Goal: Information Seeking & Learning: Learn about a topic

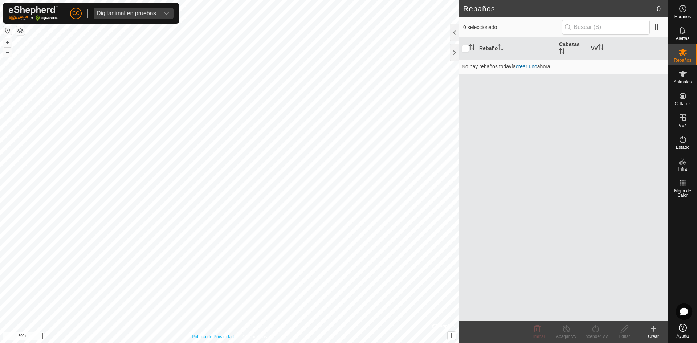
click at [235, 336] on div "Política de Privacidad Contáctenos + – ⇧ i © Mapbox , © OpenStreetMap , Improve…" at bounding box center [229, 171] width 459 height 343
click at [154, 11] on div "Digitanimal en pruebas" at bounding box center [127, 14] width 60 height 6
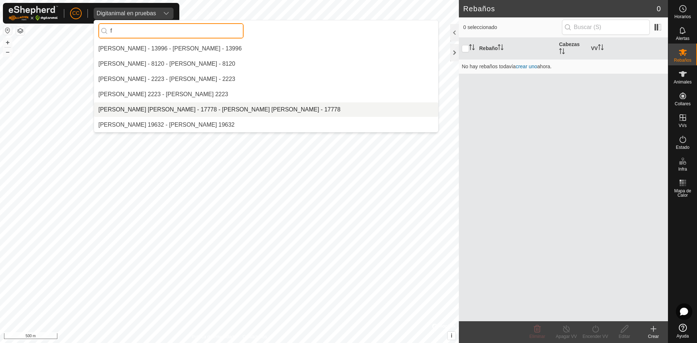
type input "f"
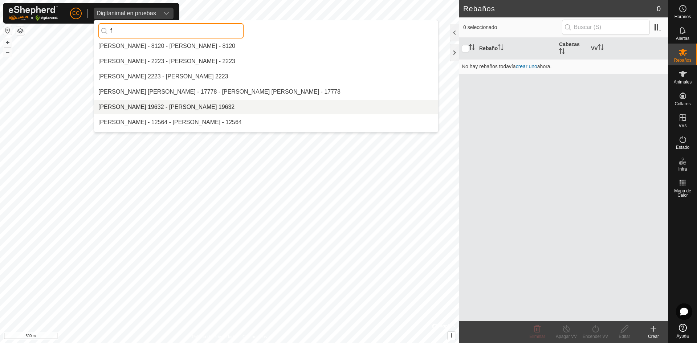
scroll to position [36, 0]
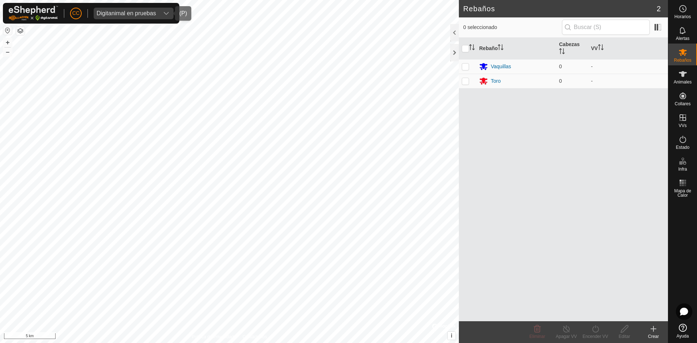
click at [139, 14] on div "Digitanimal en pruebas" at bounding box center [127, 14] width 60 height 6
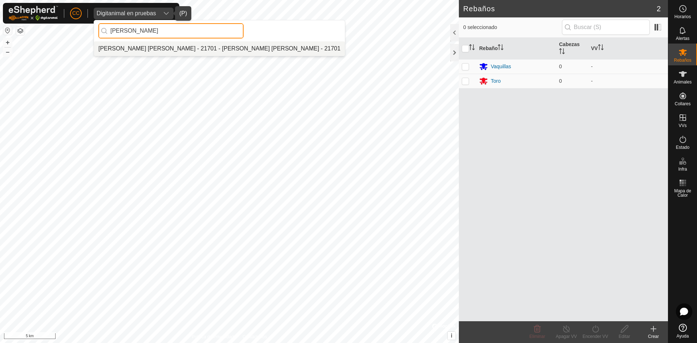
type input "[PERSON_NAME]"
click at [222, 48] on li "[PERSON_NAME] [PERSON_NAME] - 21701 - [PERSON_NAME] [PERSON_NAME] - 21701" at bounding box center [219, 48] width 251 height 15
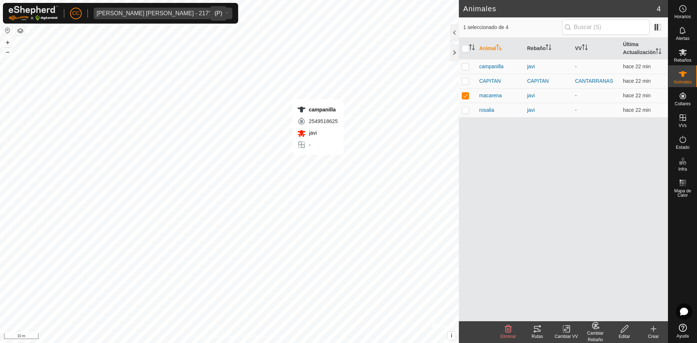
checkbox input "true"
checkbox input "false"
checkbox input "true"
click at [488, 78] on span "CAPITAN" at bounding box center [490, 81] width 22 height 8
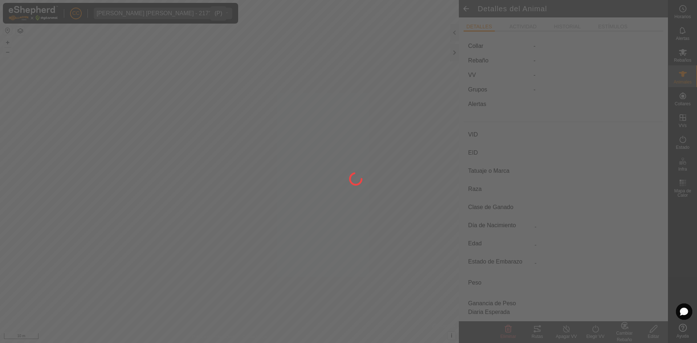
type input "CAPITAN"
type input "-"
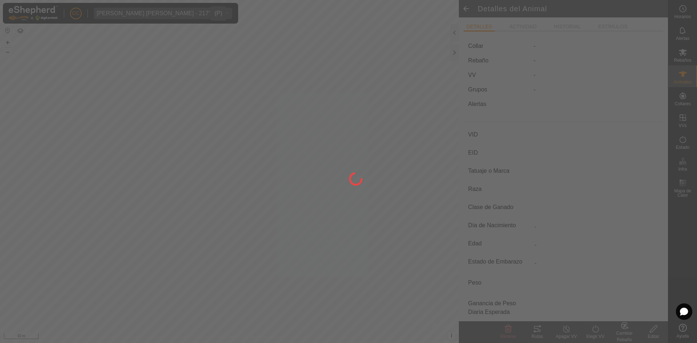
type input "0 kg"
type input "-"
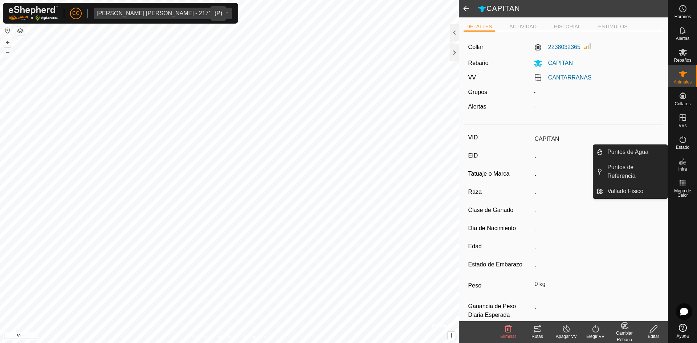
click at [683, 162] on icon at bounding box center [683, 161] width 9 height 9
click at [638, 189] on link "Vallado Físico" at bounding box center [635, 191] width 65 height 15
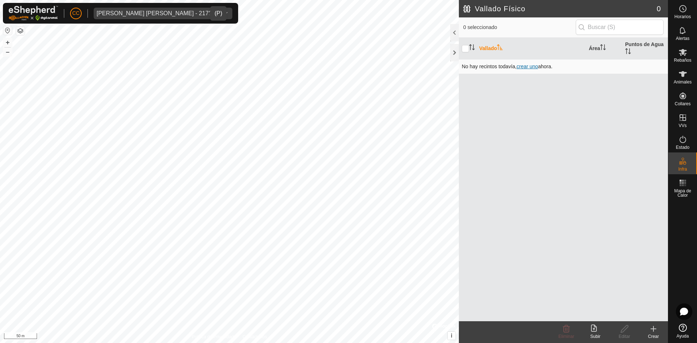
click at [529, 68] on span "crear uno" at bounding box center [527, 67] width 21 height 6
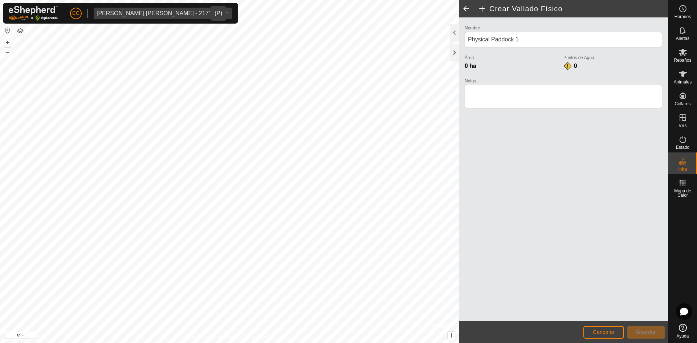
click at [469, 8] on span at bounding box center [466, 8] width 15 height 17
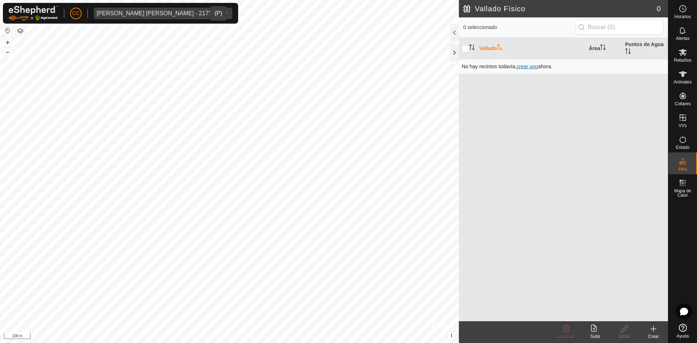
click at [536, 65] on span "crear uno" at bounding box center [527, 67] width 21 height 6
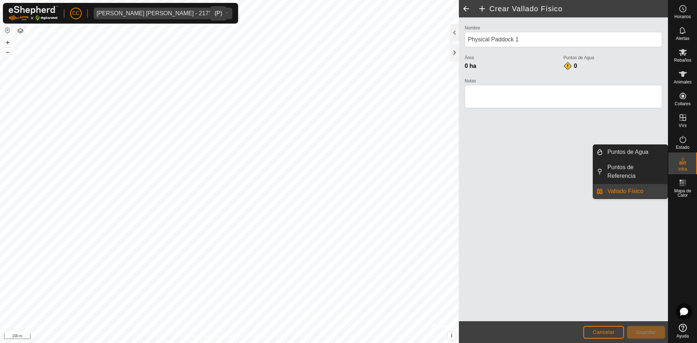
click at [686, 163] on icon at bounding box center [684, 163] width 3 height 4
click at [627, 190] on link "Vallado Físico" at bounding box center [635, 191] width 65 height 15
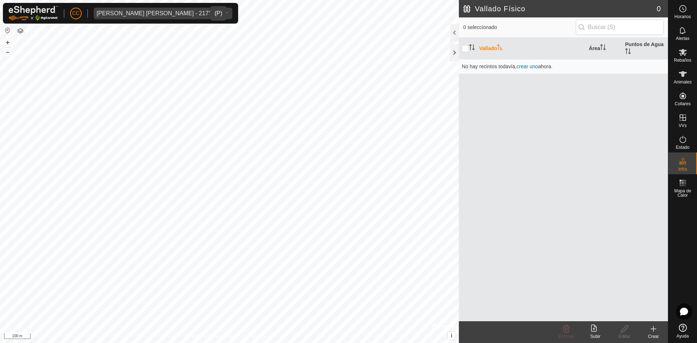
click at [590, 333] on div "Subir" at bounding box center [595, 336] width 29 height 7
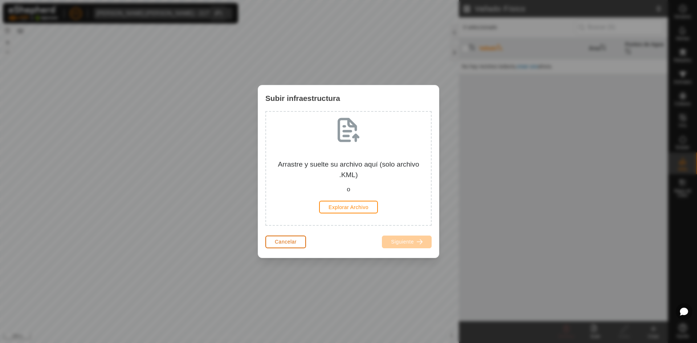
click at [301, 241] on button "Cancelar" at bounding box center [285, 242] width 41 height 13
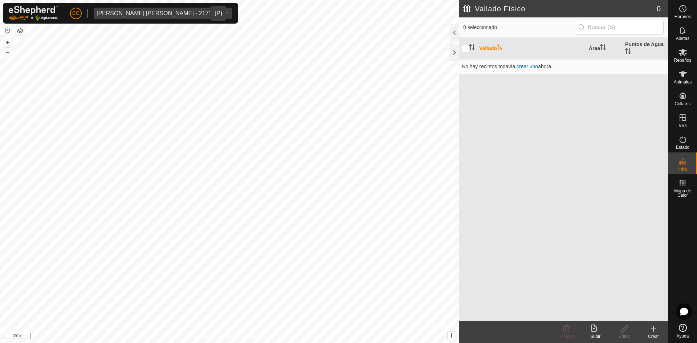
click at [595, 334] on div "Subir" at bounding box center [595, 336] width 29 height 7
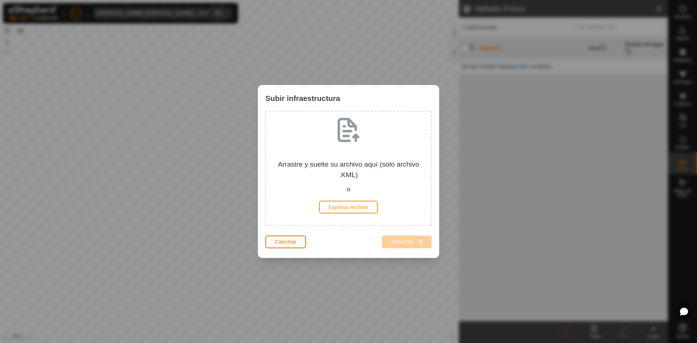
click at [295, 240] on span "Cancelar" at bounding box center [286, 242] width 22 height 6
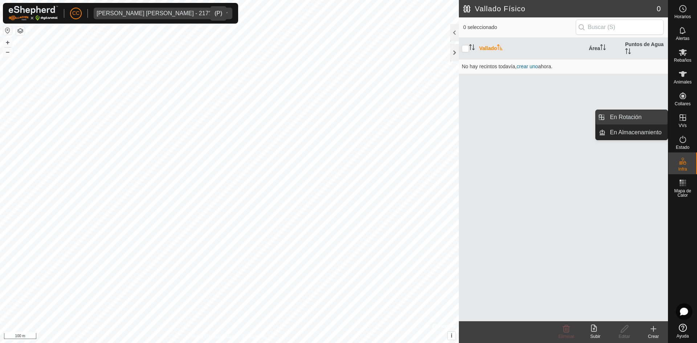
click at [637, 118] on link "En Rotación" at bounding box center [637, 117] width 62 height 15
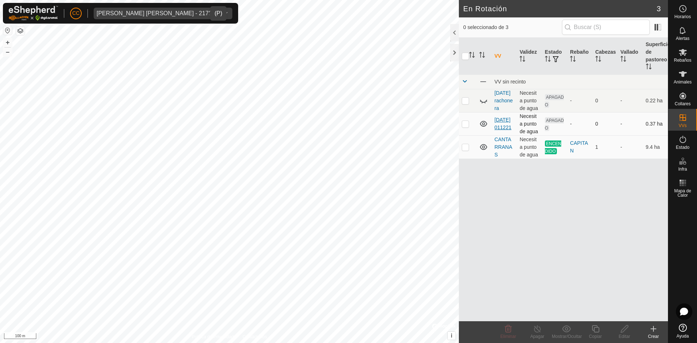
click at [500, 130] on link "[DATE] 011221" at bounding box center [503, 123] width 17 height 13
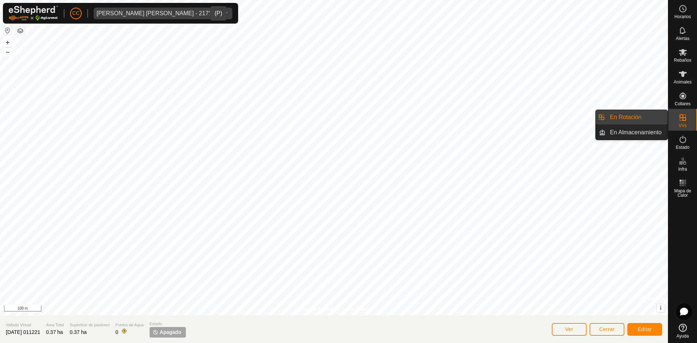
click at [680, 117] on icon at bounding box center [683, 117] width 7 height 7
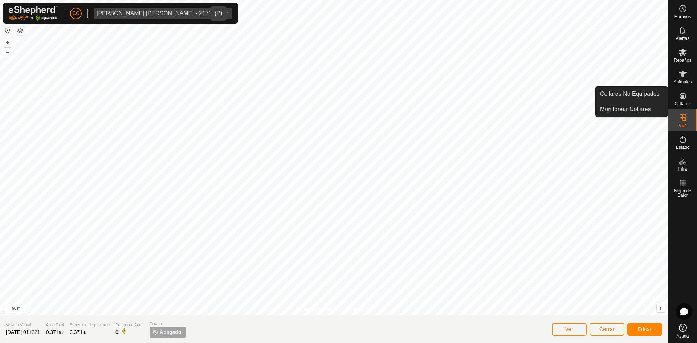
click at [683, 102] on span "Collares" at bounding box center [683, 104] width 16 height 4
click at [632, 106] on link "Monitorear Collares" at bounding box center [632, 109] width 72 height 15
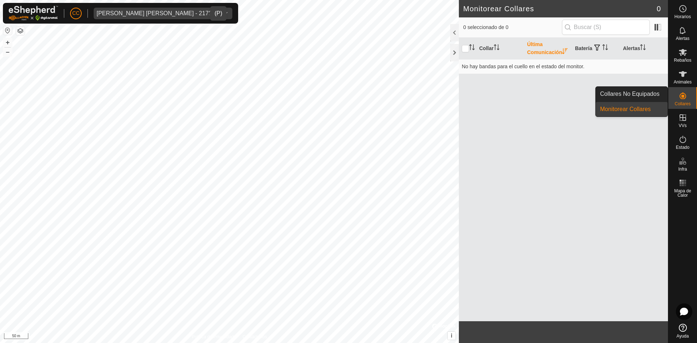
click at [684, 101] on es-neckbands-svg-icon at bounding box center [682, 96] width 13 height 12
click at [633, 94] on link "Collares No Equipados" at bounding box center [632, 94] width 72 height 15
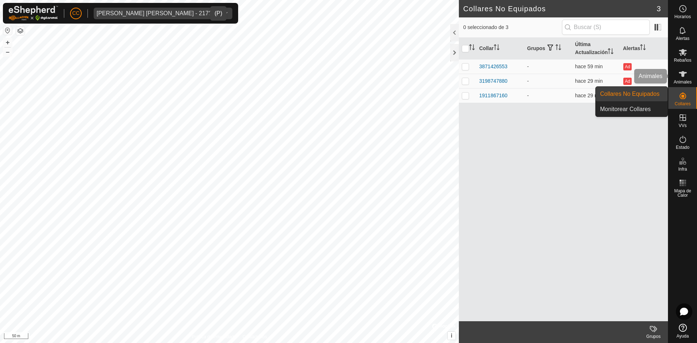
click at [678, 105] on span "Collares" at bounding box center [683, 104] width 16 height 4
click at [625, 109] on link "Monitorear Collares" at bounding box center [632, 109] width 72 height 15
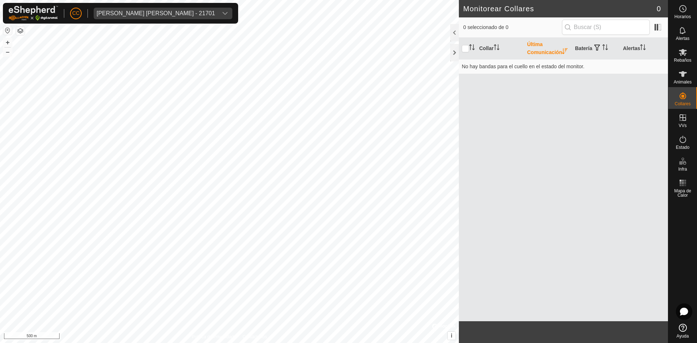
click at [176, 13] on div "[PERSON_NAME] [PERSON_NAME] - 21701" at bounding box center [156, 14] width 118 height 6
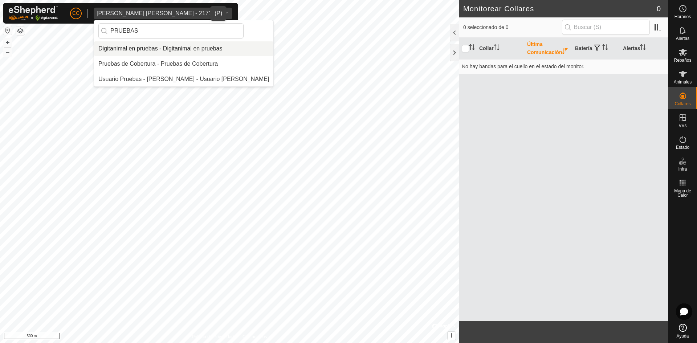
type input "PRUEBAS"
click at [177, 48] on li "Digitanimal en pruebas - Digitanimal en pruebas" at bounding box center [183, 48] width 179 height 15
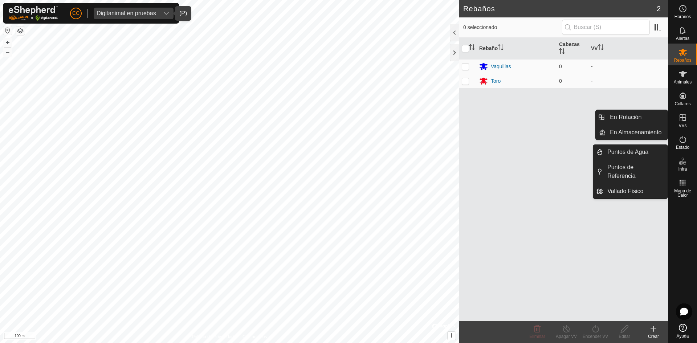
drag, startPoint x: 684, startPoint y: 127, endPoint x: 686, endPoint y: 117, distance: 10.7
click at [686, 117] on icon at bounding box center [683, 117] width 7 height 7
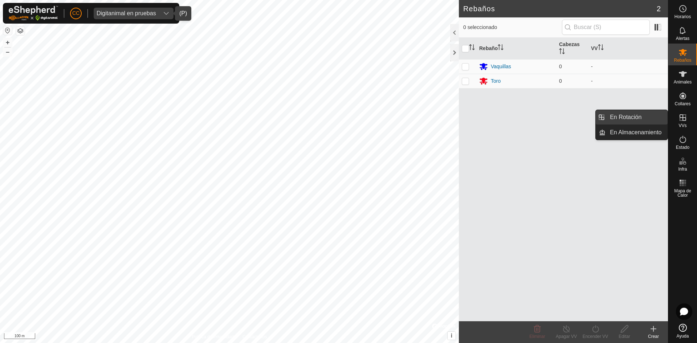
click at [644, 118] on link "En Rotación" at bounding box center [637, 117] width 62 height 15
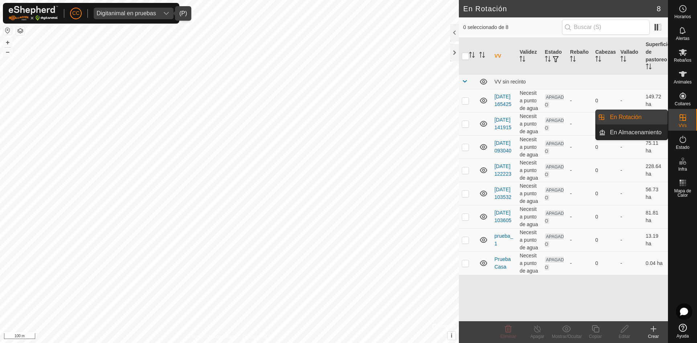
click at [644, 131] on link "En Almacenamiento" at bounding box center [637, 132] width 62 height 15
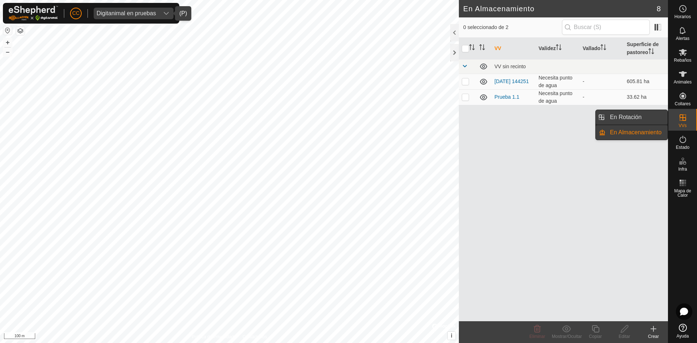
click at [630, 119] on link "En Rotación" at bounding box center [637, 117] width 62 height 15
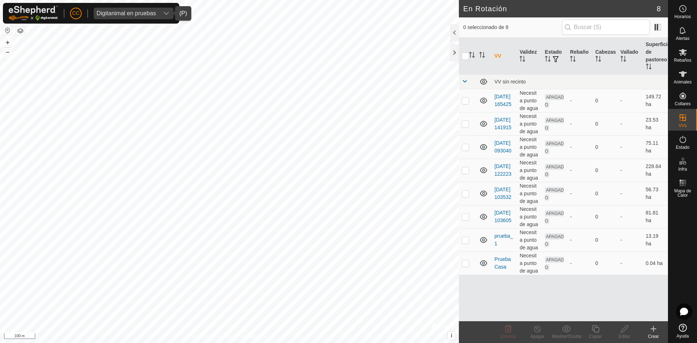
click at [655, 333] on icon at bounding box center [653, 329] width 9 height 9
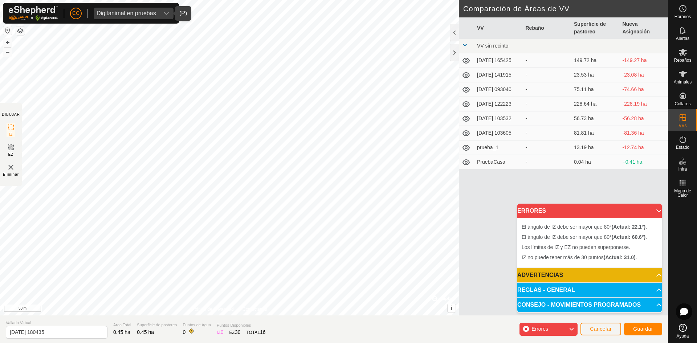
click at [571, 327] on icon at bounding box center [572, 329] width 6 height 9
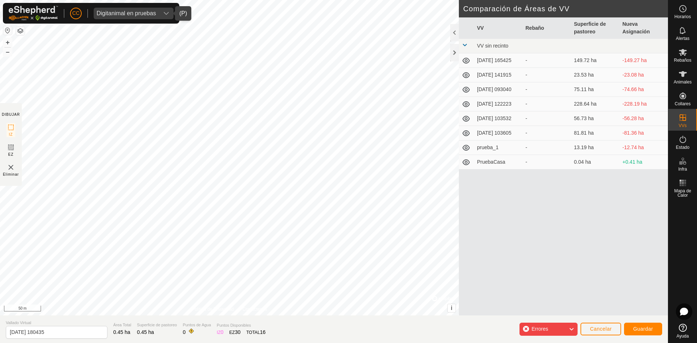
click at [571, 327] on icon at bounding box center [572, 329] width 6 height 9
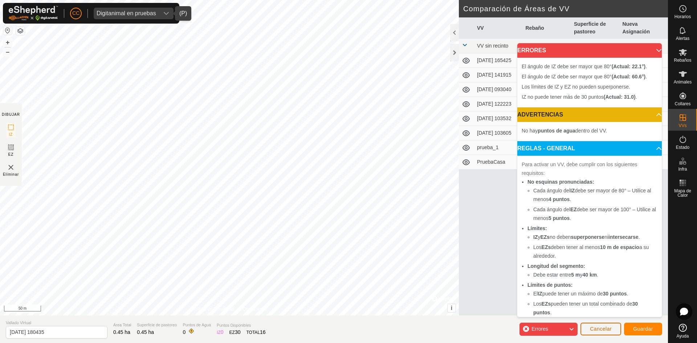
click at [603, 327] on span "Cancelar" at bounding box center [601, 329] width 22 height 6
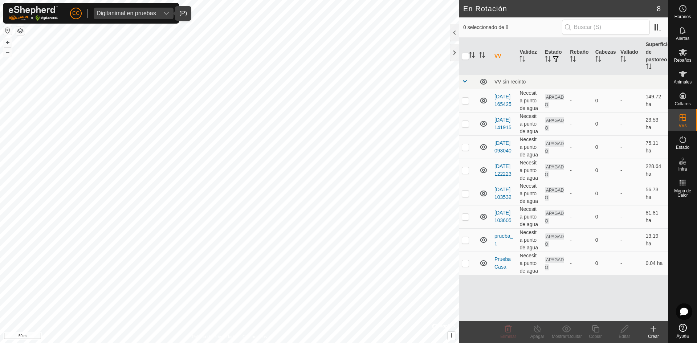
click at [654, 334] on div "Crear" at bounding box center [653, 336] width 29 height 7
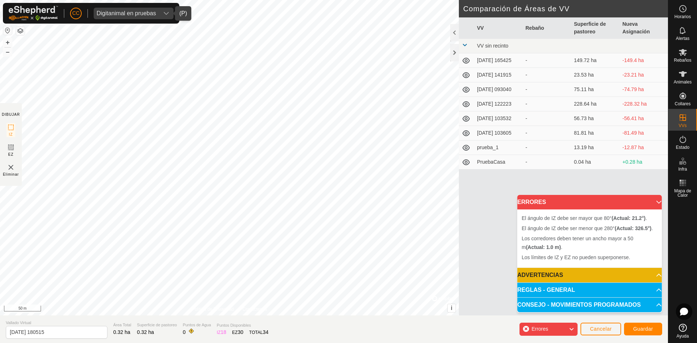
click at [559, 326] on div "Errores" at bounding box center [549, 329] width 58 height 13
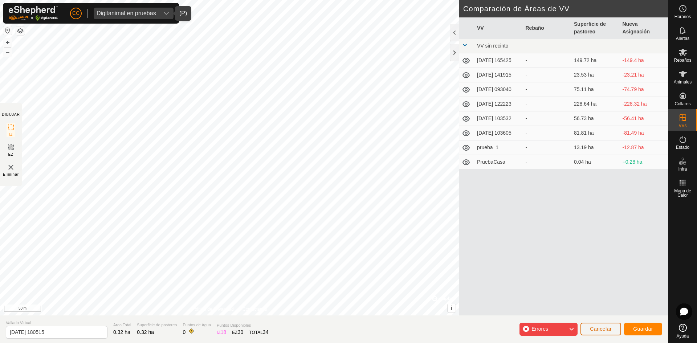
click at [596, 329] on span "Cancelar" at bounding box center [601, 329] width 22 height 6
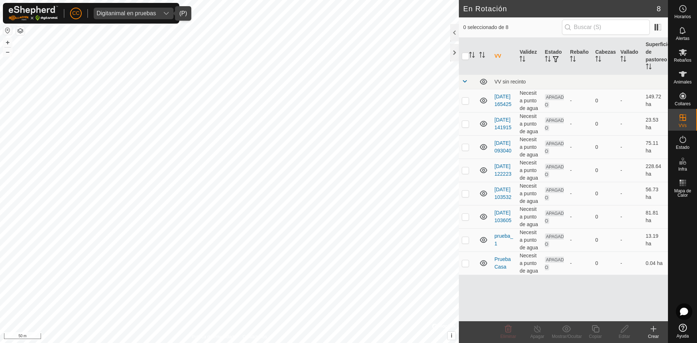
click at [647, 327] on create-svg-icon at bounding box center [653, 329] width 29 height 9
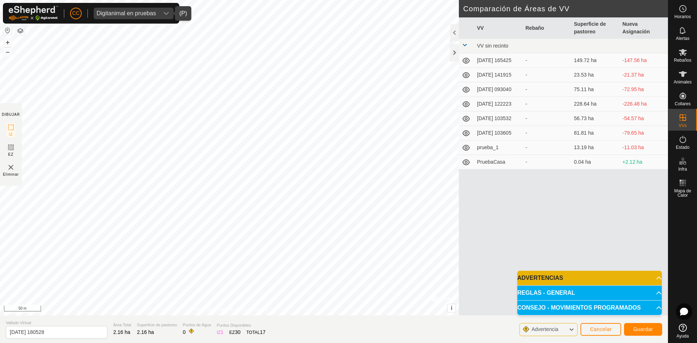
drag, startPoint x: 465, startPoint y: 201, endPoint x: 613, endPoint y: 289, distance: 172.1
click at [613, 289] on p-accordion-header "REGLAS - GENERAL" at bounding box center [589, 293] width 145 height 15
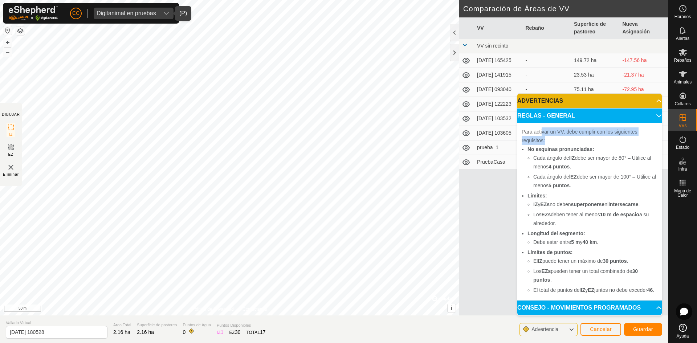
drag, startPoint x: 544, startPoint y: 123, endPoint x: 598, endPoint y: 130, distance: 54.9
click at [598, 130] on div "Para activar un VV, debe cumplir con los siguientes requisitos: No esquinas pro…" at bounding box center [589, 211] width 145 height 177
drag, startPoint x: 557, startPoint y: 138, endPoint x: 593, endPoint y: 142, distance: 35.4
click at [593, 146] on b "No esquinas pronunciadas:" at bounding box center [561, 149] width 67 height 6
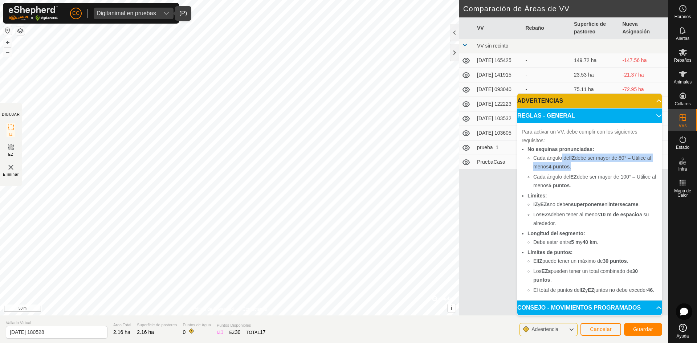
drag, startPoint x: 562, startPoint y: 150, endPoint x: 628, endPoint y: 154, distance: 65.5
click at [628, 154] on li "Cada ángulo del IZ debe ser mayor de 80° – Utilice al menos 4 puntos ." at bounding box center [595, 162] width 124 height 17
drag, startPoint x: 557, startPoint y: 168, endPoint x: 636, endPoint y: 164, distance: 79.6
click at [636, 172] on li "Cada ángulo del EZ debe ser mayor de 100° – Utilice al menos 5 puntos ." at bounding box center [595, 180] width 124 height 17
drag, startPoint x: 566, startPoint y: 232, endPoint x: 585, endPoint y: 232, distance: 18.9
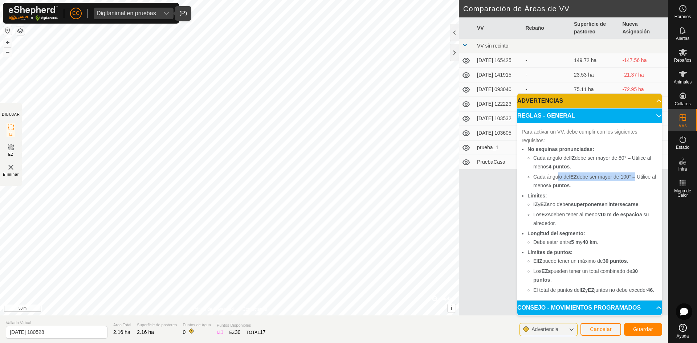
click at [585, 238] on li "Debe estar entre 5 m y 40 km ." at bounding box center [595, 242] width 124 height 9
click at [603, 329] on span "Cancelar" at bounding box center [601, 329] width 22 height 6
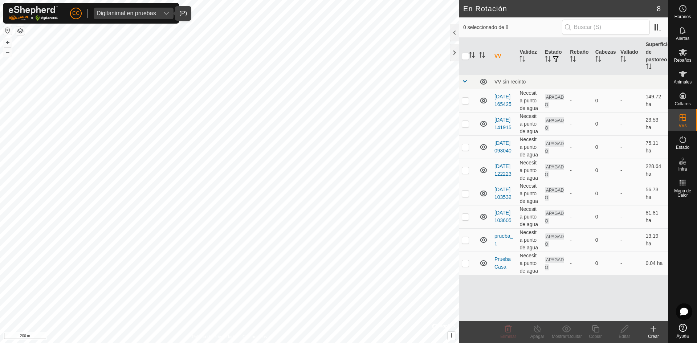
click at [651, 333] on div "Crear" at bounding box center [653, 336] width 29 height 7
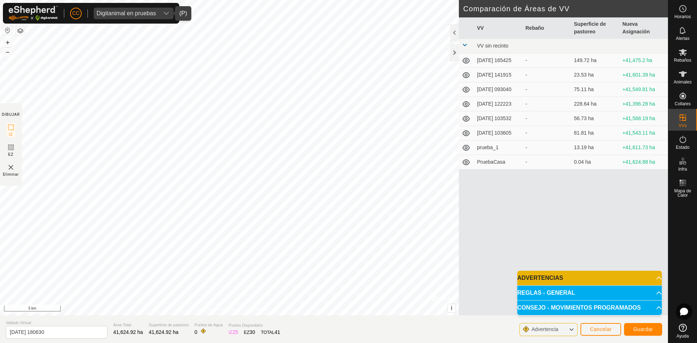
click at [659, 290] on p-accordion-header "REGLAS - GENERAL" at bounding box center [589, 293] width 145 height 15
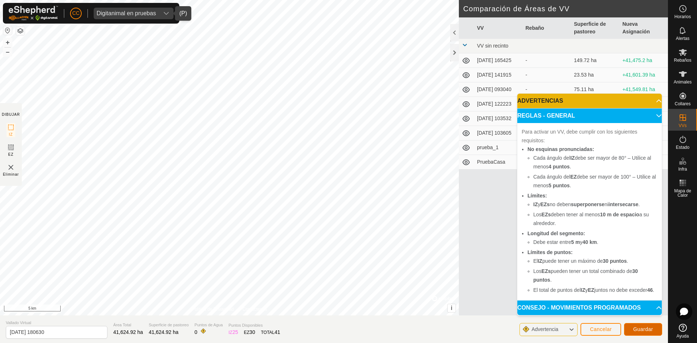
click at [640, 326] on span "Guardar" at bounding box center [643, 329] width 20 height 6
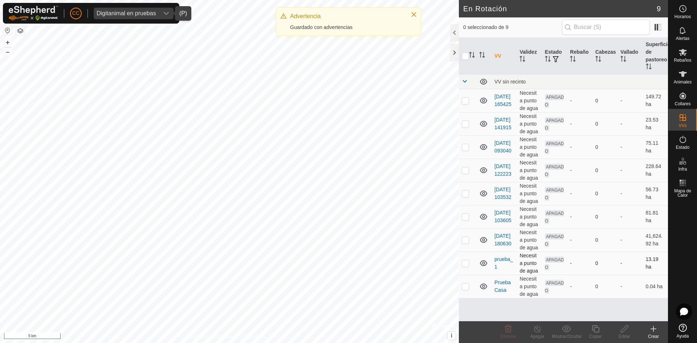
checkbox input "true"
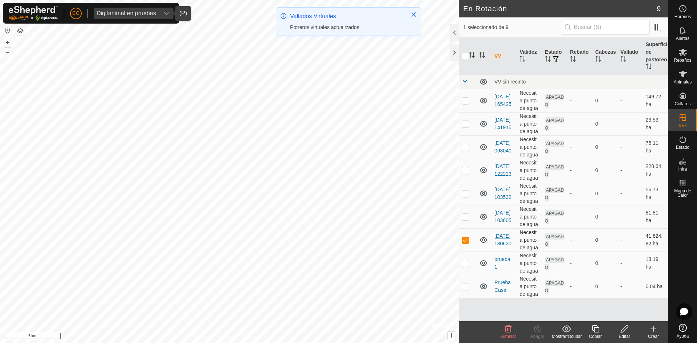
click at [504, 240] on link "[DATE] 180630" at bounding box center [503, 239] width 17 height 13
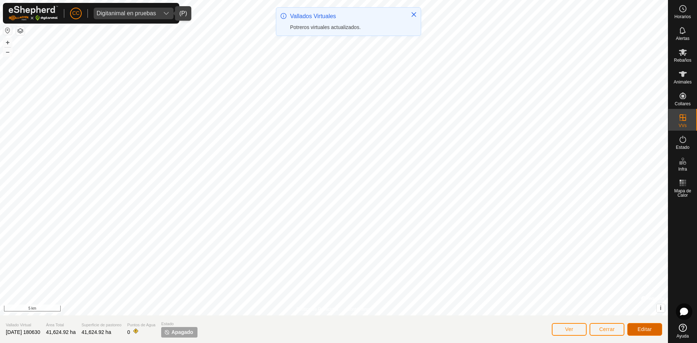
click at [640, 327] on span "Editar" at bounding box center [645, 329] width 15 height 6
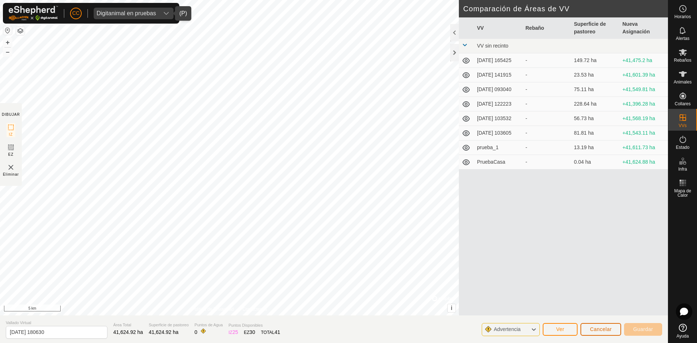
click at [600, 328] on span "Cancelar" at bounding box center [601, 329] width 22 height 6
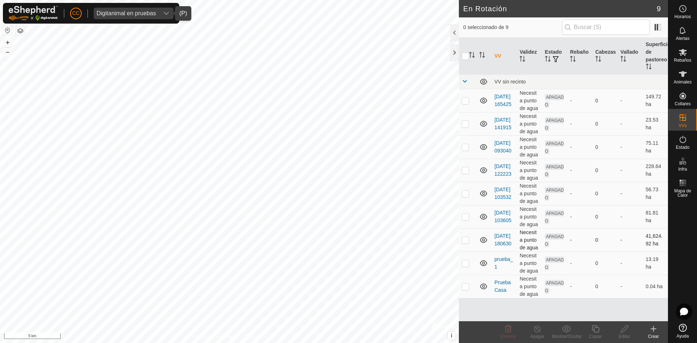
click at [524, 234] on td "Necesita punto de agua" at bounding box center [529, 239] width 25 height 23
click at [494, 235] on td "[DATE] 180630" at bounding box center [504, 239] width 25 height 23
click at [503, 237] on link "[DATE] 180630" at bounding box center [503, 239] width 17 height 13
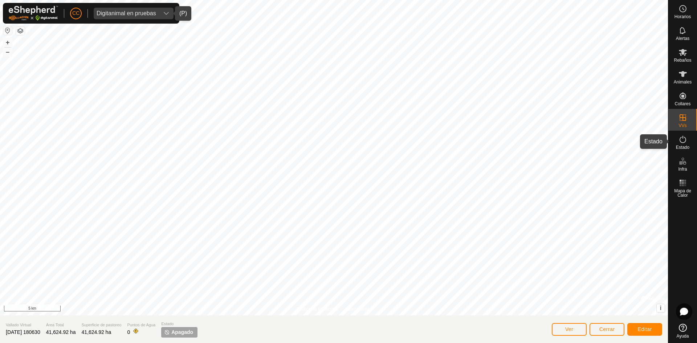
click at [688, 137] on es-activation-svg-icon at bounding box center [682, 140] width 13 height 12
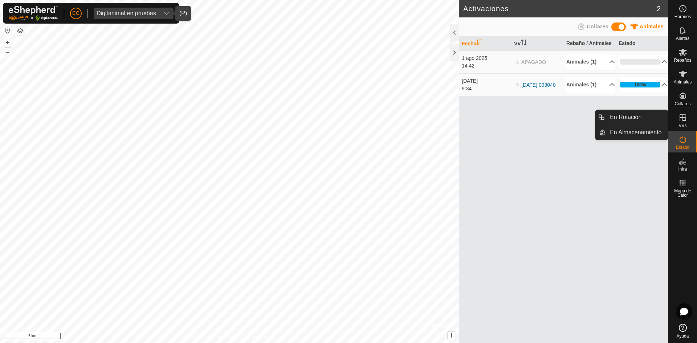
click at [682, 113] on es-virtualpaddocks-svg-icon at bounding box center [682, 118] width 13 height 12
click at [682, 119] on icon at bounding box center [683, 117] width 9 height 9
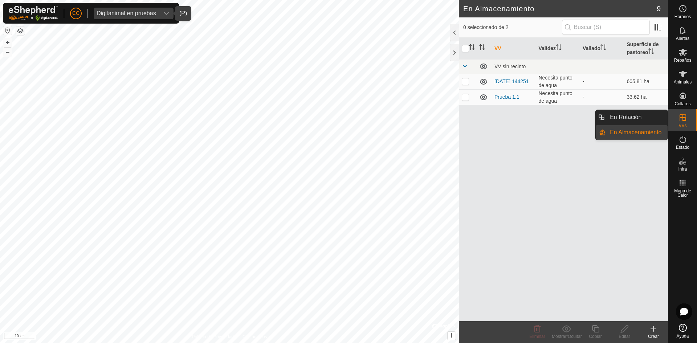
click at [640, 119] on link "En Rotación" at bounding box center [637, 117] width 62 height 15
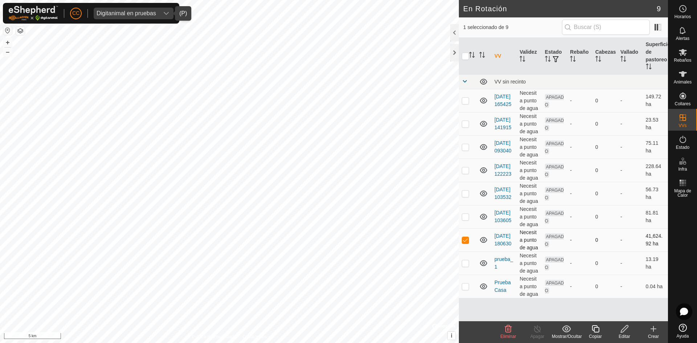
click at [556, 238] on span "APAGADO" at bounding box center [554, 240] width 19 height 14
click at [540, 332] on line at bounding box center [537, 329] width 6 height 6
click at [469, 240] on td at bounding box center [467, 239] width 17 height 23
click at [467, 240] on p-checkbox at bounding box center [465, 240] width 7 height 6
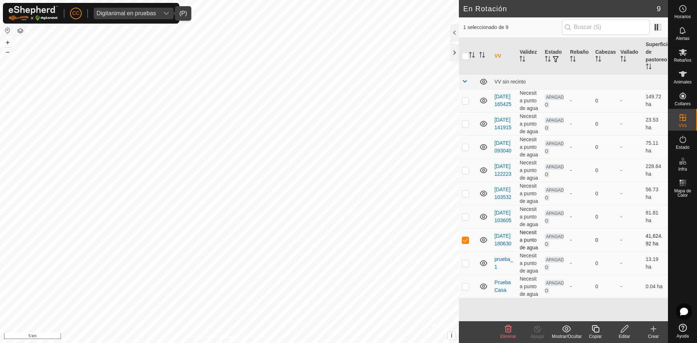
click at [461, 238] on td at bounding box center [467, 239] width 17 height 23
click at [465, 238] on p-checkbox at bounding box center [465, 240] width 7 height 6
click at [507, 329] on icon at bounding box center [508, 328] width 7 height 7
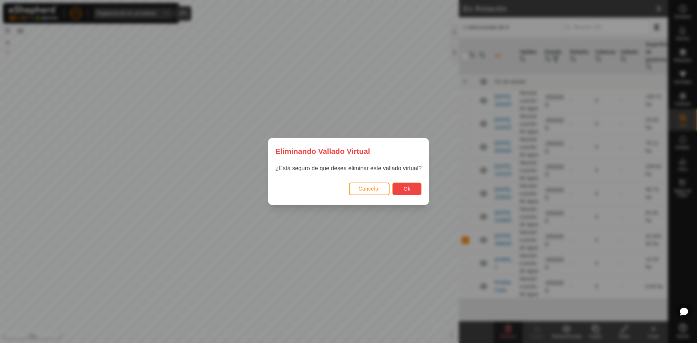
click at [408, 185] on button "Ok" at bounding box center [406, 189] width 29 height 13
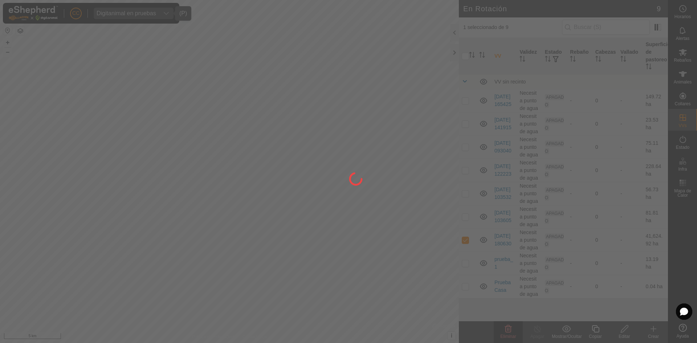
checkbox input "false"
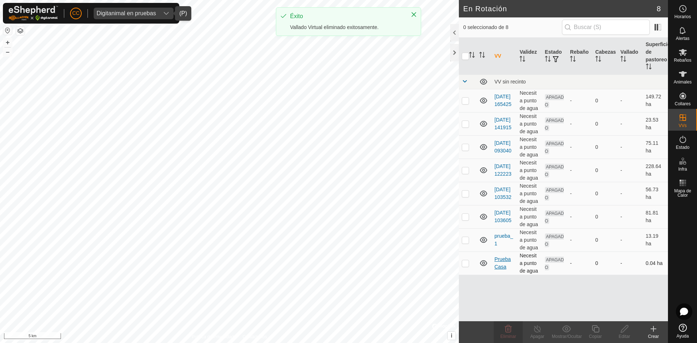
click at [501, 258] on link "PruebaCasa" at bounding box center [503, 262] width 16 height 13
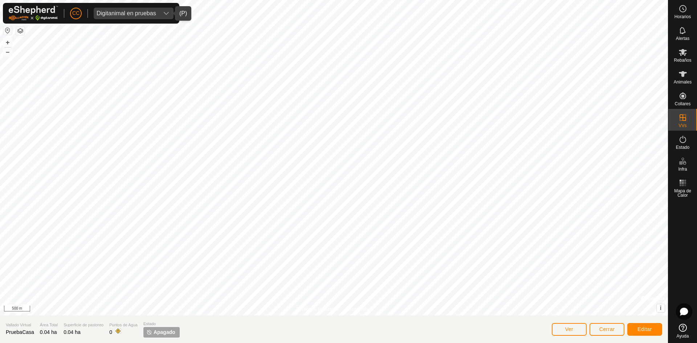
click at [170, 332] on span "Apagado" at bounding box center [165, 333] width 22 height 8
drag, startPoint x: 158, startPoint y: 333, endPoint x: 131, endPoint y: 331, distance: 26.6
click at [155, 333] on span "Apagado" at bounding box center [165, 333] width 22 height 8
click at [571, 328] on span "Ver" at bounding box center [569, 329] width 8 height 6
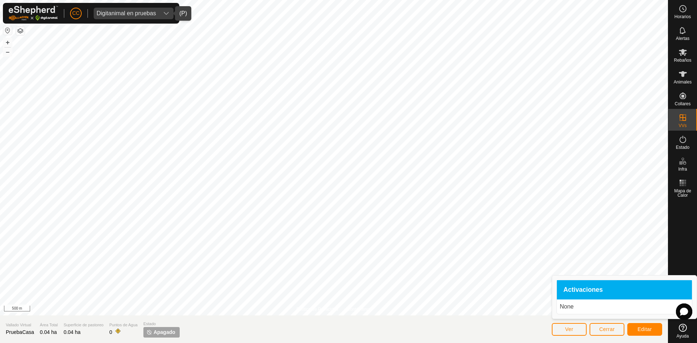
click at [586, 306] on p "None" at bounding box center [624, 306] width 129 height 9
click at [585, 283] on div "Activaciones" at bounding box center [624, 290] width 135 height 20
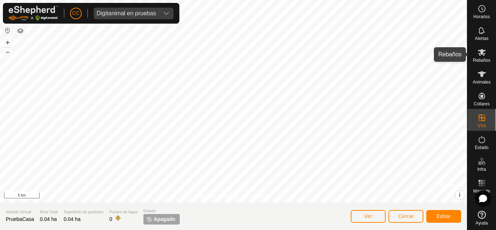
click at [479, 50] on icon at bounding box center [482, 52] width 8 height 7
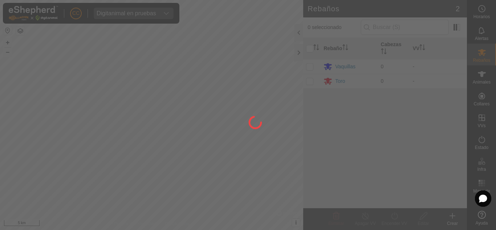
click at [480, 75] on div at bounding box center [248, 115] width 496 height 230
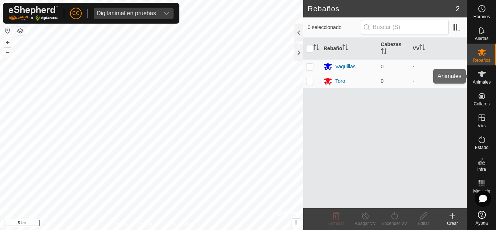
click at [481, 81] on span "Animales" at bounding box center [482, 82] width 18 height 4
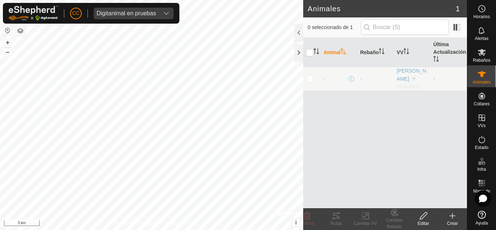
click at [340, 26] on span "0 seleccionado de 1" at bounding box center [334, 28] width 53 height 8
click at [316, 74] on td at bounding box center [311, 79] width 17 height 24
checkbox input "true"
click at [312, 51] on input "checkbox" at bounding box center [309, 52] width 7 height 7
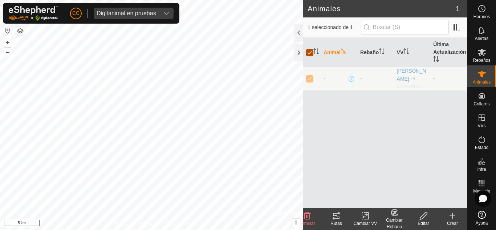
checkbox input "false"
click at [297, 35] on div at bounding box center [298, 32] width 9 height 17
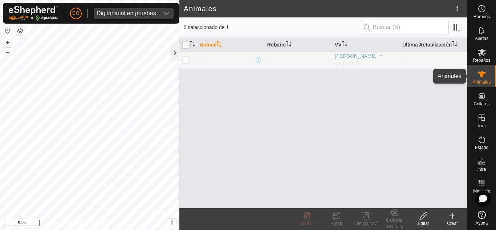
click at [480, 73] on icon at bounding box center [482, 74] width 8 height 6
click at [145, 15] on div "Digitanimal en pruebas" at bounding box center [127, 14] width 60 height 6
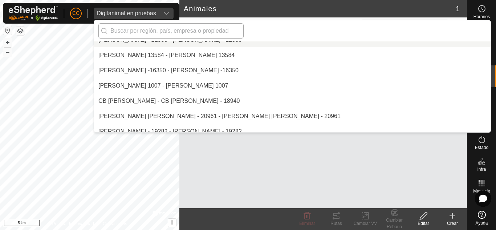
scroll to position [1067, 0]
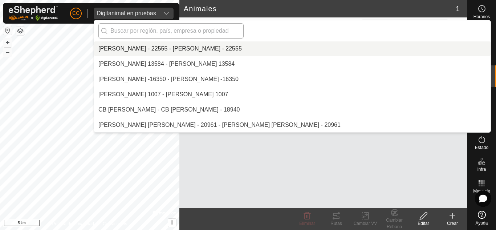
click at [159, 29] on input "text" at bounding box center [170, 30] width 145 height 15
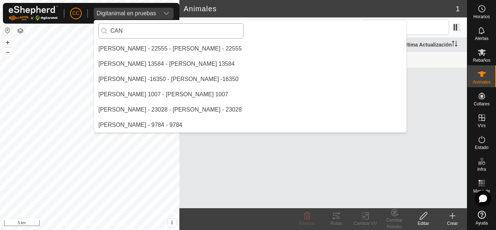
scroll to position [30, 0]
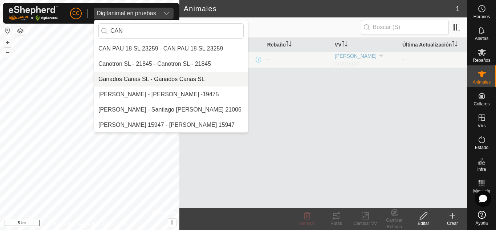
type input "CAN"
click at [151, 76] on li "Ganados Canas SL - Ganados Canas SL" at bounding box center [171, 79] width 154 height 15
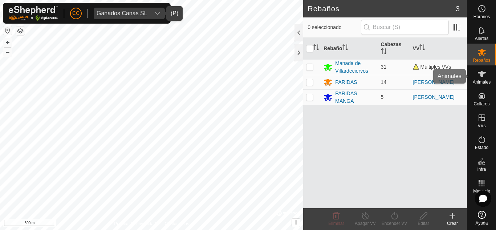
click at [486, 80] on span "Animales" at bounding box center [482, 82] width 18 height 4
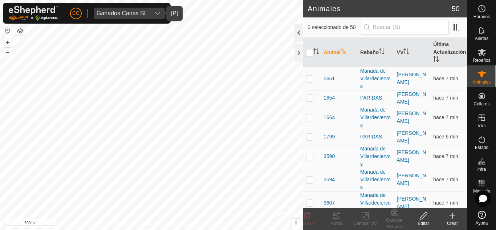
click at [297, 34] on div at bounding box center [298, 32] width 9 height 17
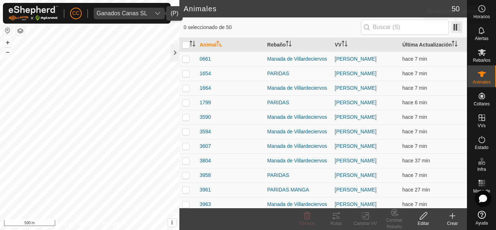
click at [453, 25] on span at bounding box center [457, 27] width 12 height 12
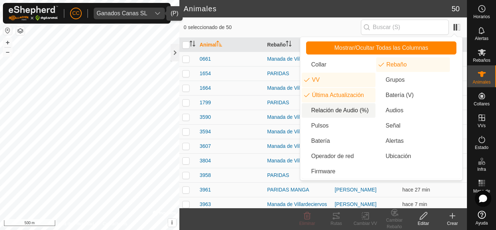
click at [342, 110] on li "Relación de Audio (%)" at bounding box center [339, 110] width 74 height 15
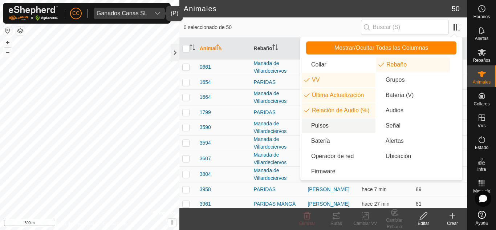
click at [314, 122] on li "Pulsos" at bounding box center [339, 125] width 74 height 15
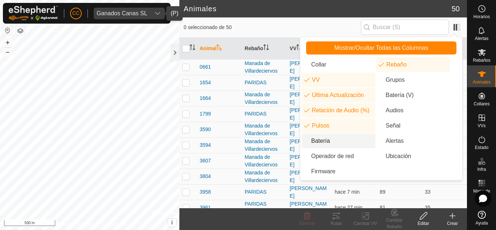
click at [325, 145] on li "Batería" at bounding box center [339, 141] width 74 height 15
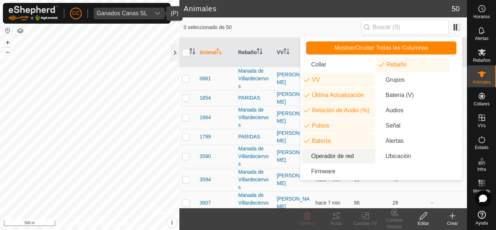
click at [326, 152] on li "Operador de red" at bounding box center [339, 156] width 74 height 15
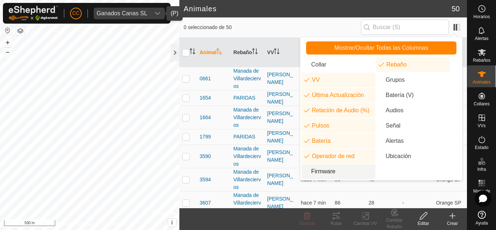
click at [329, 164] on li "Firmware" at bounding box center [339, 171] width 74 height 15
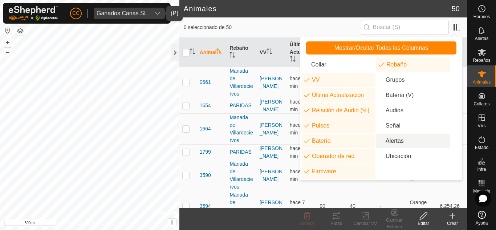
click at [403, 147] on li "Alertas" at bounding box center [413, 141] width 74 height 15
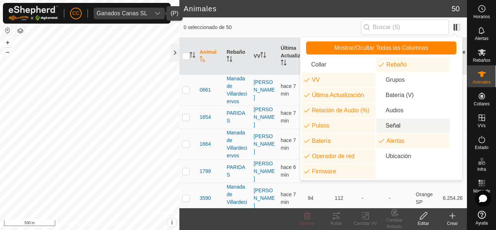
click at [395, 122] on li "Señal" at bounding box center [413, 125] width 74 height 15
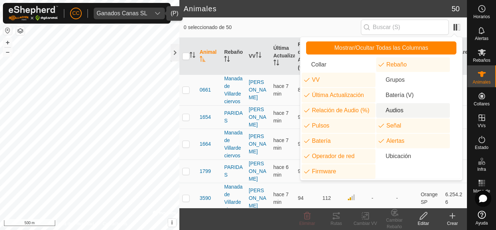
click at [393, 104] on li "Audios" at bounding box center [413, 110] width 74 height 15
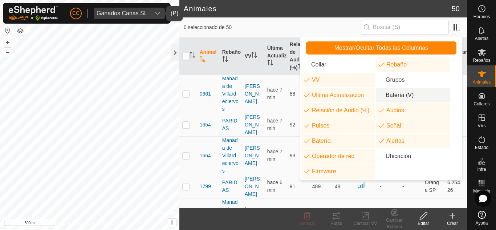
click at [392, 94] on li "Batería (V)" at bounding box center [413, 95] width 74 height 15
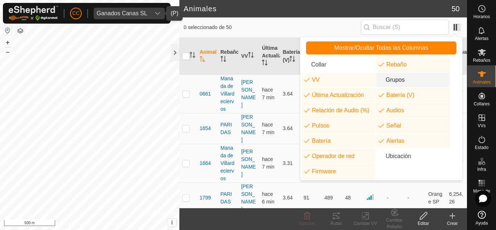
click at [391, 82] on li "Grupos" at bounding box center [413, 80] width 74 height 15
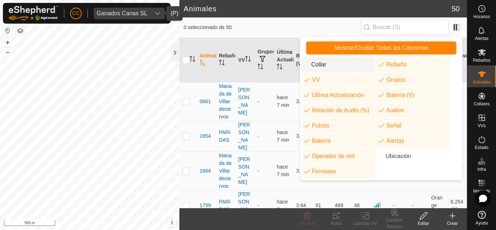
click at [347, 63] on li "Collar" at bounding box center [339, 64] width 74 height 15
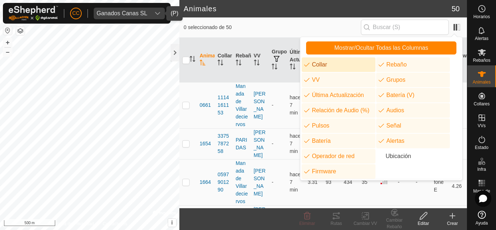
click at [263, 24] on span "0 seleccionado de 50" at bounding box center [272, 28] width 177 height 8
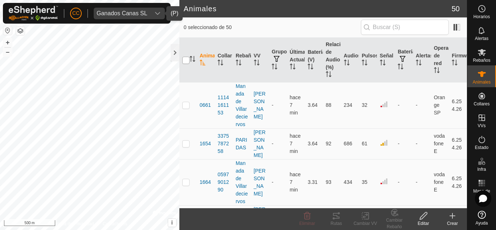
click at [184, 62] on input "checkbox" at bounding box center [185, 60] width 7 height 7
checkbox input "true"
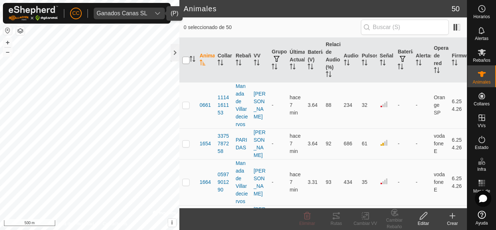
checkbox input "true"
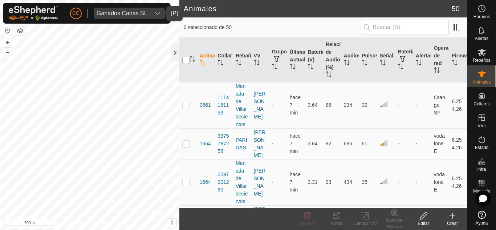
checkbox input "true"
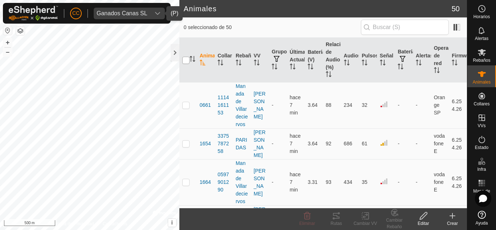
checkbox input "true"
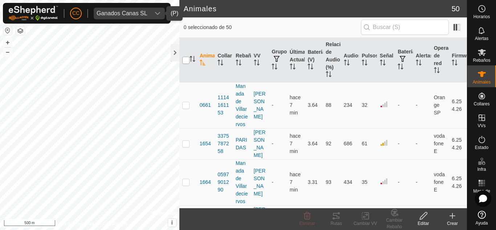
checkbox input "true"
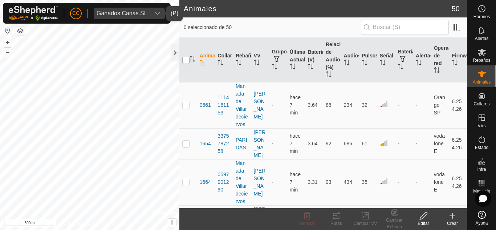
checkbox input "true"
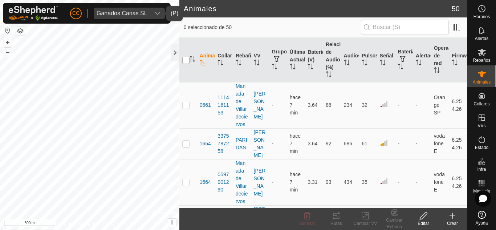
checkbox input "true"
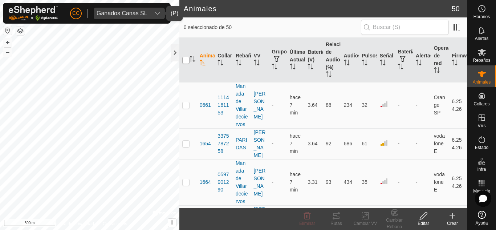
checkbox input "true"
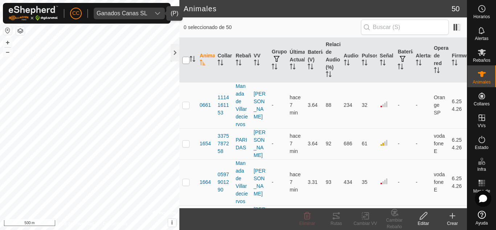
checkbox input "true"
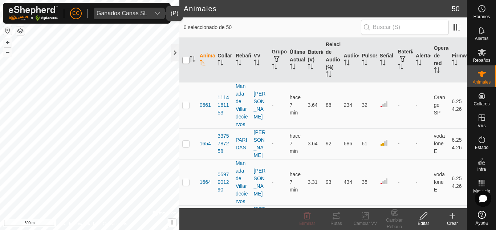
checkbox input "true"
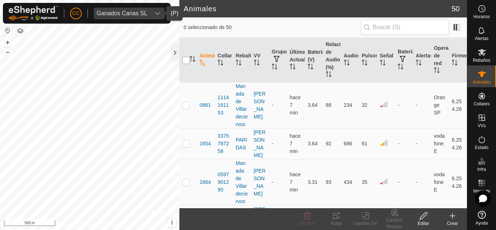
checkbox input "true"
click at [184, 61] on input "checkbox" at bounding box center [185, 60] width 7 height 7
checkbox input "false"
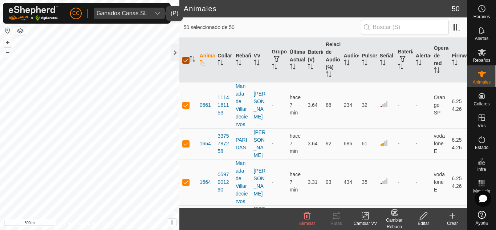
checkbox input "false"
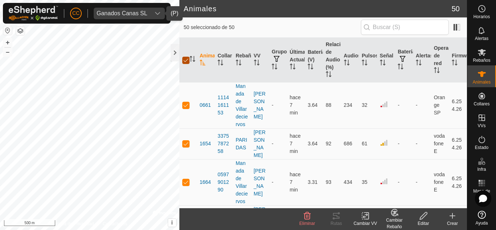
checkbox input "false"
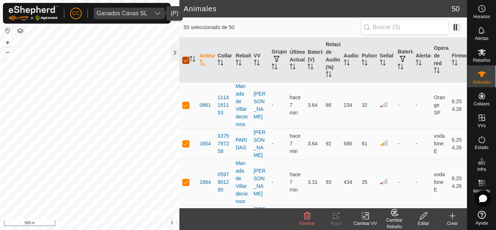
checkbox input "false"
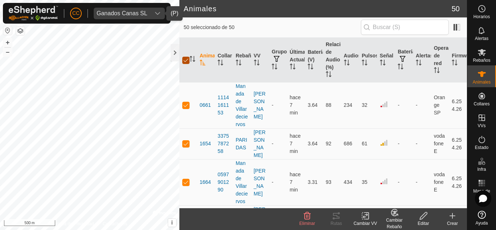
checkbox input "false"
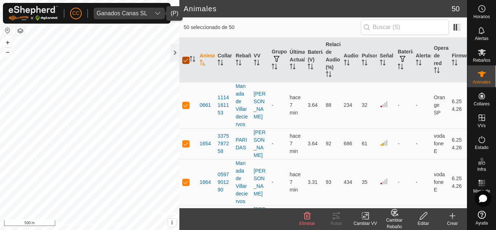
checkbox input "false"
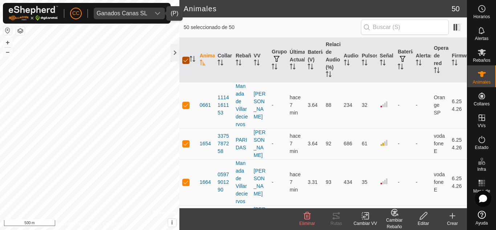
checkbox input "false"
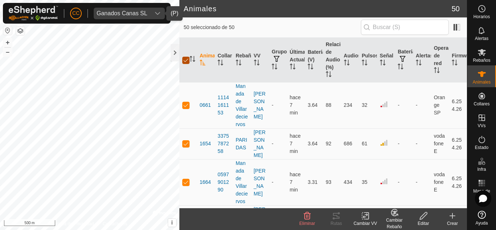
checkbox input "false"
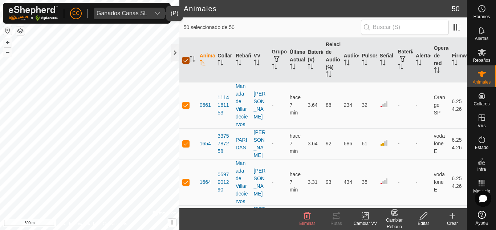
checkbox input "false"
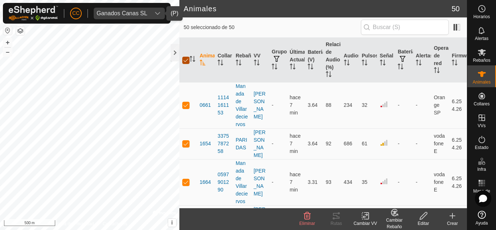
checkbox input "false"
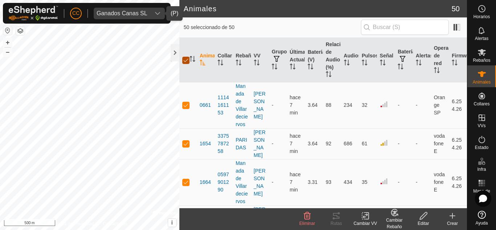
checkbox input "false"
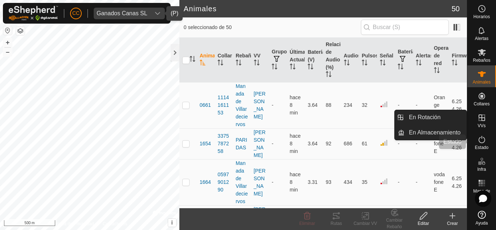
click at [477, 141] on icon at bounding box center [481, 139] width 9 height 9
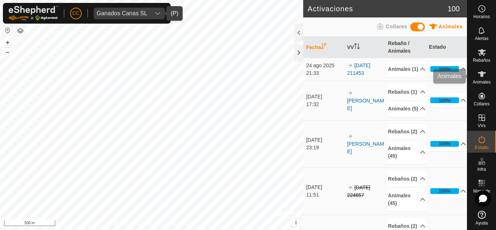
click at [483, 70] on icon at bounding box center [481, 74] width 9 height 9
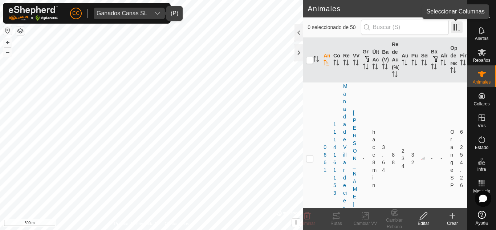
click at [456, 24] on span at bounding box center [457, 27] width 12 height 12
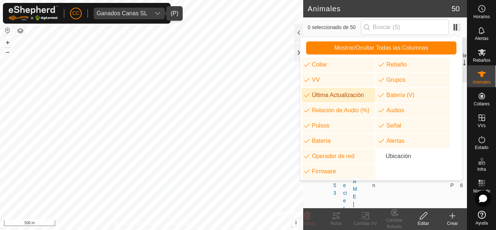
click at [337, 94] on li "Última Actualización" at bounding box center [339, 95] width 74 height 15
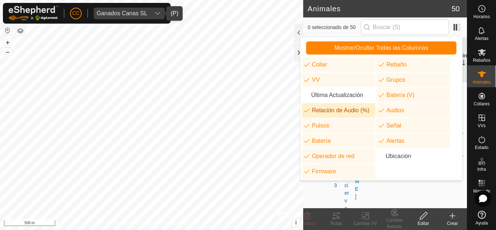
click at [337, 112] on li "Relación de Audio (%)" at bounding box center [339, 110] width 74 height 15
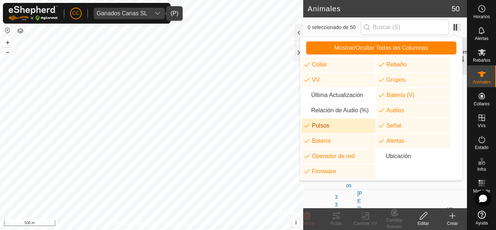
click at [334, 130] on li "Pulsos" at bounding box center [339, 125] width 74 height 15
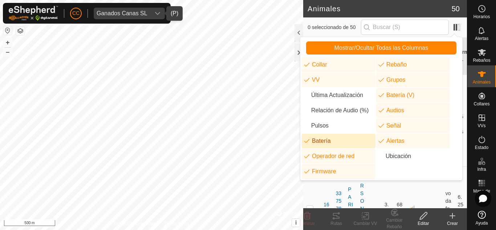
click at [331, 148] on li "Batería" at bounding box center [339, 141] width 74 height 15
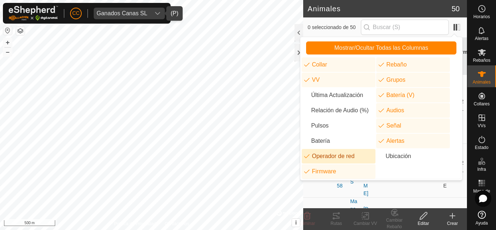
click at [330, 163] on li "Operador de red" at bounding box center [339, 156] width 74 height 15
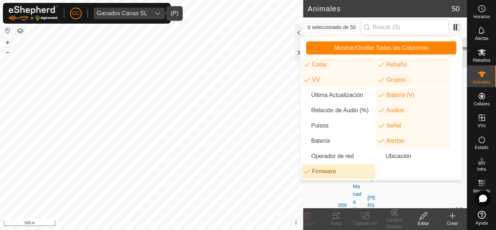
click at [337, 170] on li "Firmware" at bounding box center [339, 171] width 74 height 15
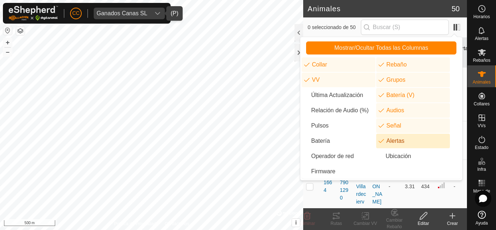
click at [391, 140] on li "Alertas" at bounding box center [413, 141] width 74 height 15
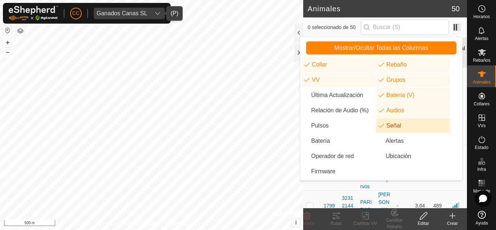
click at [392, 117] on li "Audios" at bounding box center [413, 110] width 74 height 15
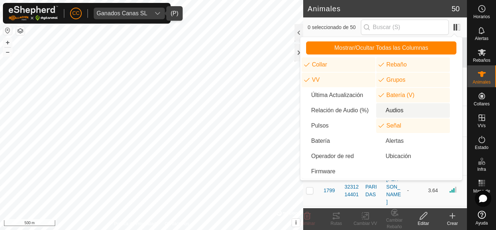
drag, startPoint x: 393, startPoint y: 106, endPoint x: 398, endPoint y: 79, distance: 27.7
click at [392, 117] on span "enum.columnList.audios" at bounding box center [392, 117] width 0 height 0
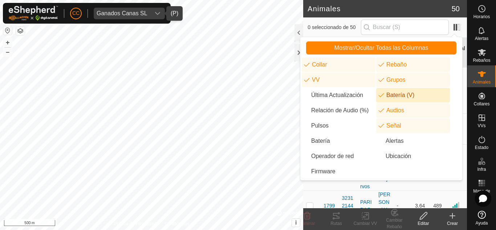
click at [397, 93] on li "Batería (V)" at bounding box center [413, 95] width 74 height 15
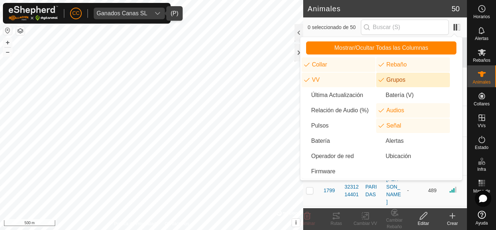
click at [397, 76] on li "Grupos" at bounding box center [413, 80] width 74 height 15
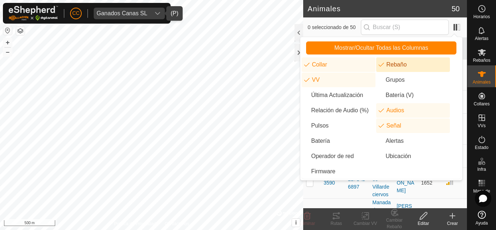
click at [397, 66] on li "Rebaño" at bounding box center [413, 64] width 74 height 15
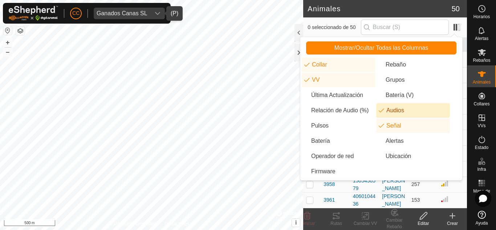
click at [397, 103] on li "Audios" at bounding box center [413, 110] width 74 height 15
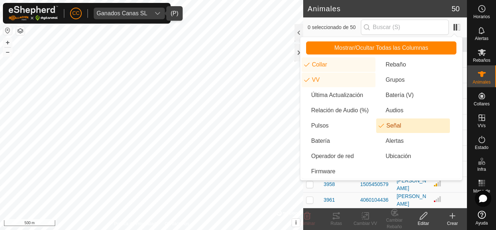
click at [398, 121] on li "Señal" at bounding box center [413, 125] width 74 height 15
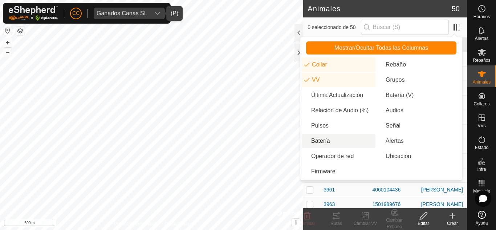
click at [339, 140] on li "Batería" at bounding box center [339, 141] width 74 height 15
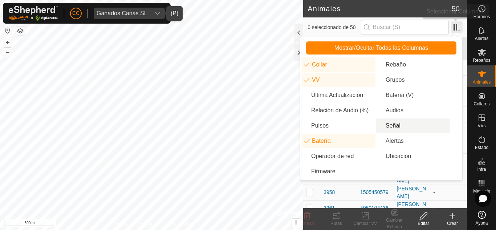
click at [457, 24] on span at bounding box center [457, 27] width 12 height 12
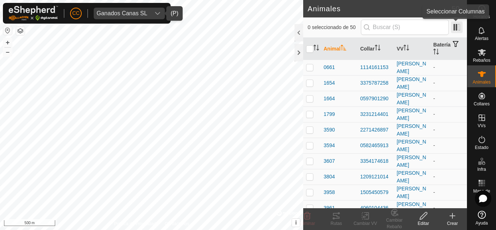
click at [457, 21] on span at bounding box center [457, 27] width 12 height 12
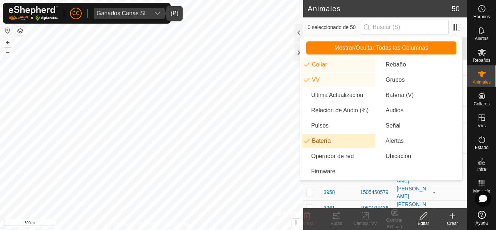
click at [339, 135] on li "Batería" at bounding box center [339, 141] width 74 height 15
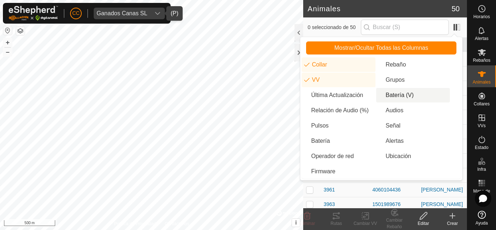
click at [399, 89] on li "Batería (V)" at bounding box center [413, 95] width 74 height 15
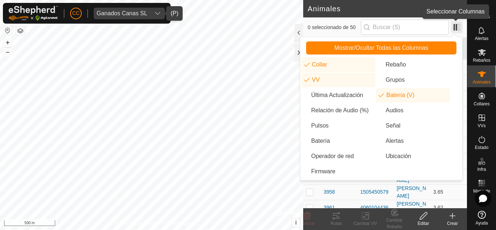
click at [459, 25] on span at bounding box center [457, 27] width 12 height 12
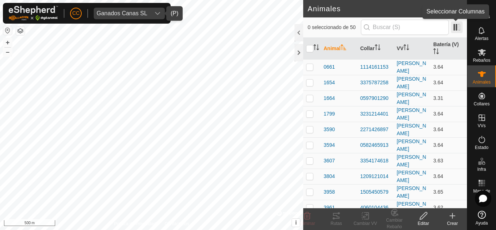
click at [461, 25] on span at bounding box center [457, 27] width 12 height 12
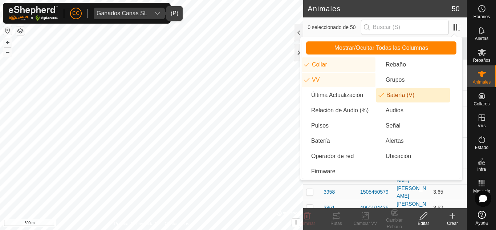
click at [417, 93] on li "Batería (V)" at bounding box center [413, 95] width 74 height 15
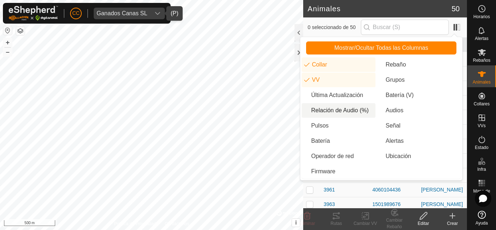
click at [356, 107] on li "Relación de Audio (%)" at bounding box center [339, 110] width 74 height 15
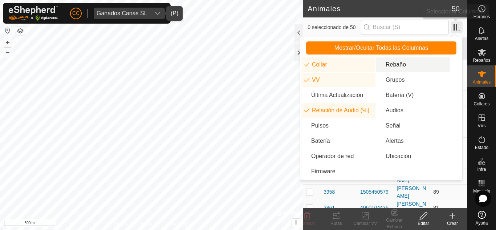
click at [462, 29] on span at bounding box center [457, 27] width 12 height 12
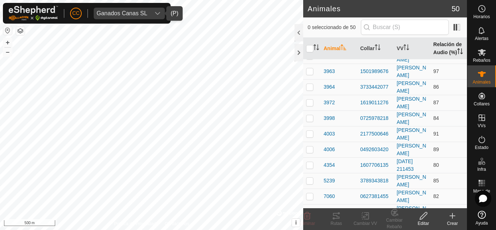
scroll to position [7, 0]
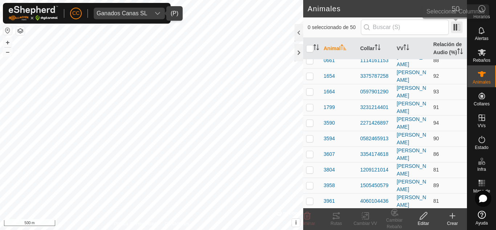
click at [454, 25] on span at bounding box center [457, 27] width 12 height 12
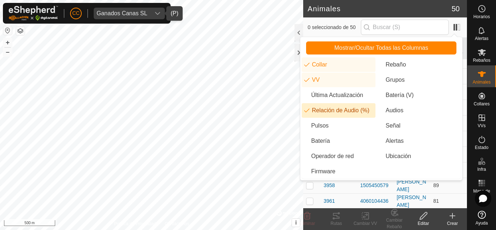
click at [345, 106] on li "Relación de Audio (%)" at bounding box center [339, 110] width 74 height 15
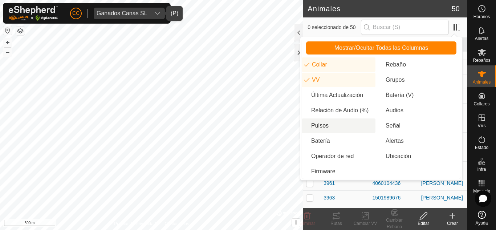
click at [329, 129] on li "Pulsos" at bounding box center [339, 125] width 74 height 15
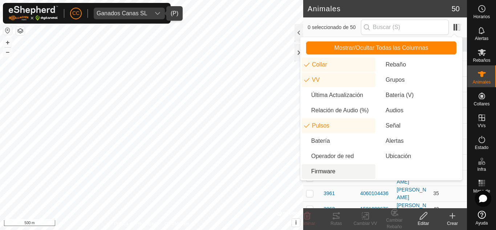
click at [385, 205] on div "1501989676" at bounding box center [375, 209] width 31 height 8
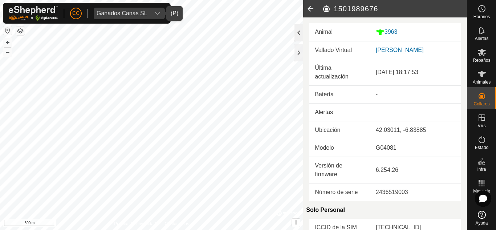
click at [299, 34] on div at bounding box center [298, 32] width 9 height 17
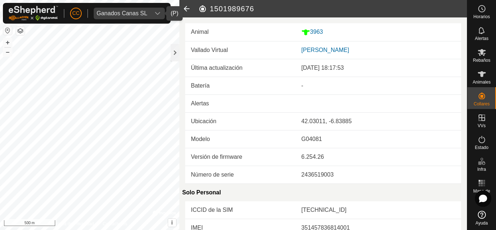
click at [190, 12] on icon at bounding box center [186, 8] width 15 height 17
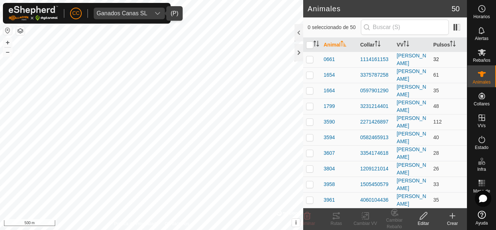
click at [430, 60] on td "32" at bounding box center [448, 60] width 37 height 16
click at [439, 59] on td "32" at bounding box center [448, 60] width 37 height 16
